Goal: Information Seeking & Learning: Learn about a topic

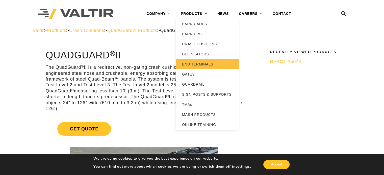
click at [196, 64] on link "END TERMINALS" at bounding box center [207, 64] width 63 height 10
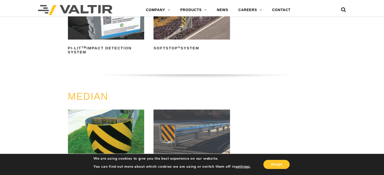
scroll to position [227, 0]
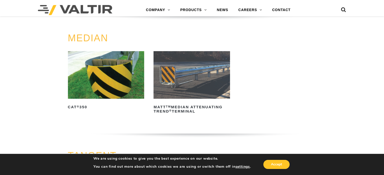
click at [102, 68] on img at bounding box center [106, 75] width 76 height 48
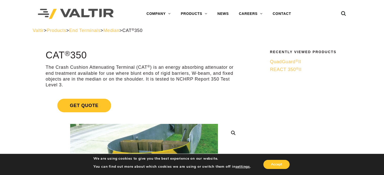
click at [287, 69] on span "REACT 350 ® II" at bounding box center [286, 69] width 32 height 5
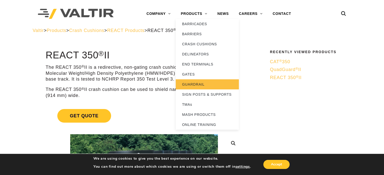
click at [199, 82] on link "GUARDRAIL" at bounding box center [207, 84] width 63 height 10
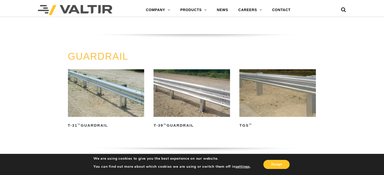
scroll to position [202, 0]
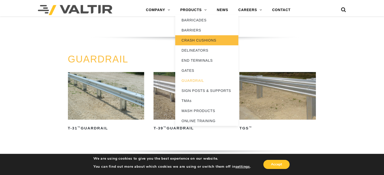
click at [189, 42] on link "CRASH CUSHIONS" at bounding box center [206, 40] width 63 height 10
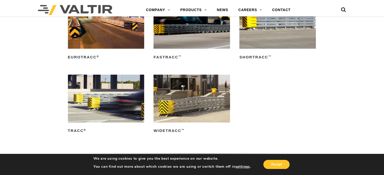
scroll to position [808, 0]
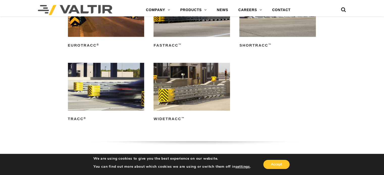
click at [169, 101] on img at bounding box center [191, 87] width 76 height 48
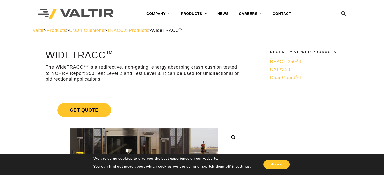
click at [148, 31] on span "TRACC® Products" at bounding box center [127, 30] width 41 height 5
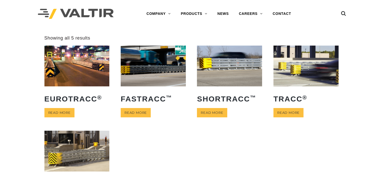
click at [142, 69] on img at bounding box center [153, 66] width 65 height 41
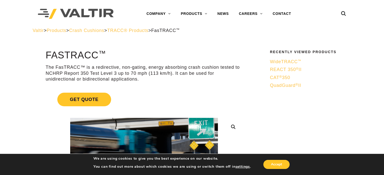
click at [104, 31] on span "Crash Cushions" at bounding box center [86, 30] width 35 height 5
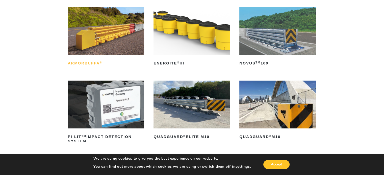
scroll to position [76, 0]
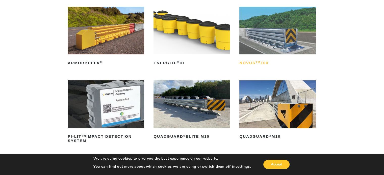
click at [255, 62] on sup "TM" at bounding box center [257, 62] width 5 height 3
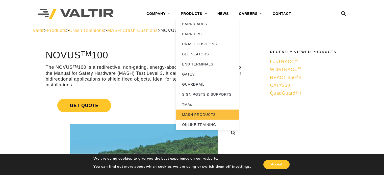
click at [207, 112] on link "MASH PRODUCTS" at bounding box center [207, 115] width 63 height 10
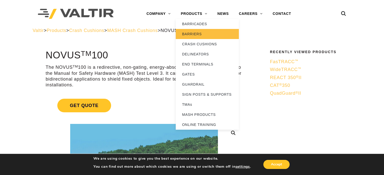
click at [202, 34] on link "BARRIERS" at bounding box center [207, 34] width 63 height 10
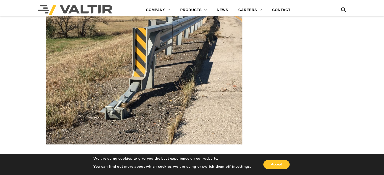
scroll to position [792, 0]
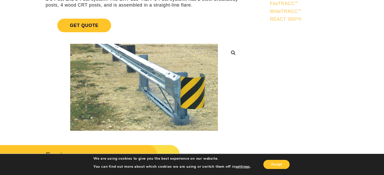
scroll to position [74, 0]
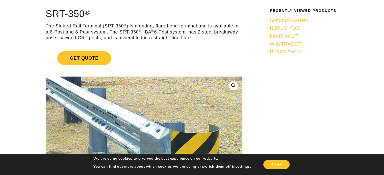
scroll to position [24, 0]
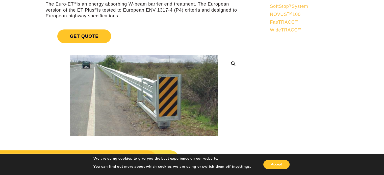
scroll to position [76, 0]
